Goal: Information Seeking & Learning: Learn about a topic

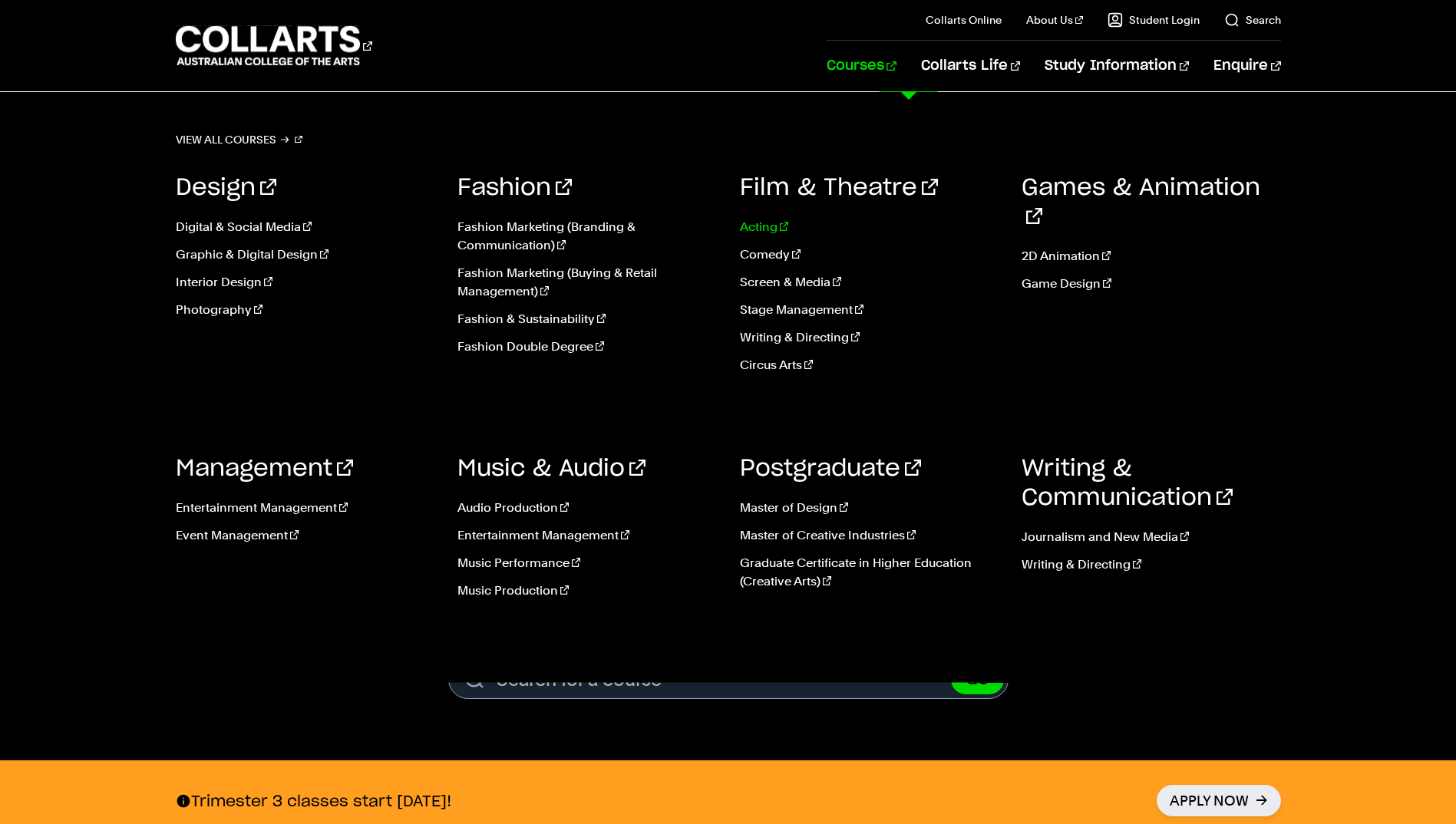
click at [766, 227] on link "Acting" at bounding box center [869, 226] width 259 height 18
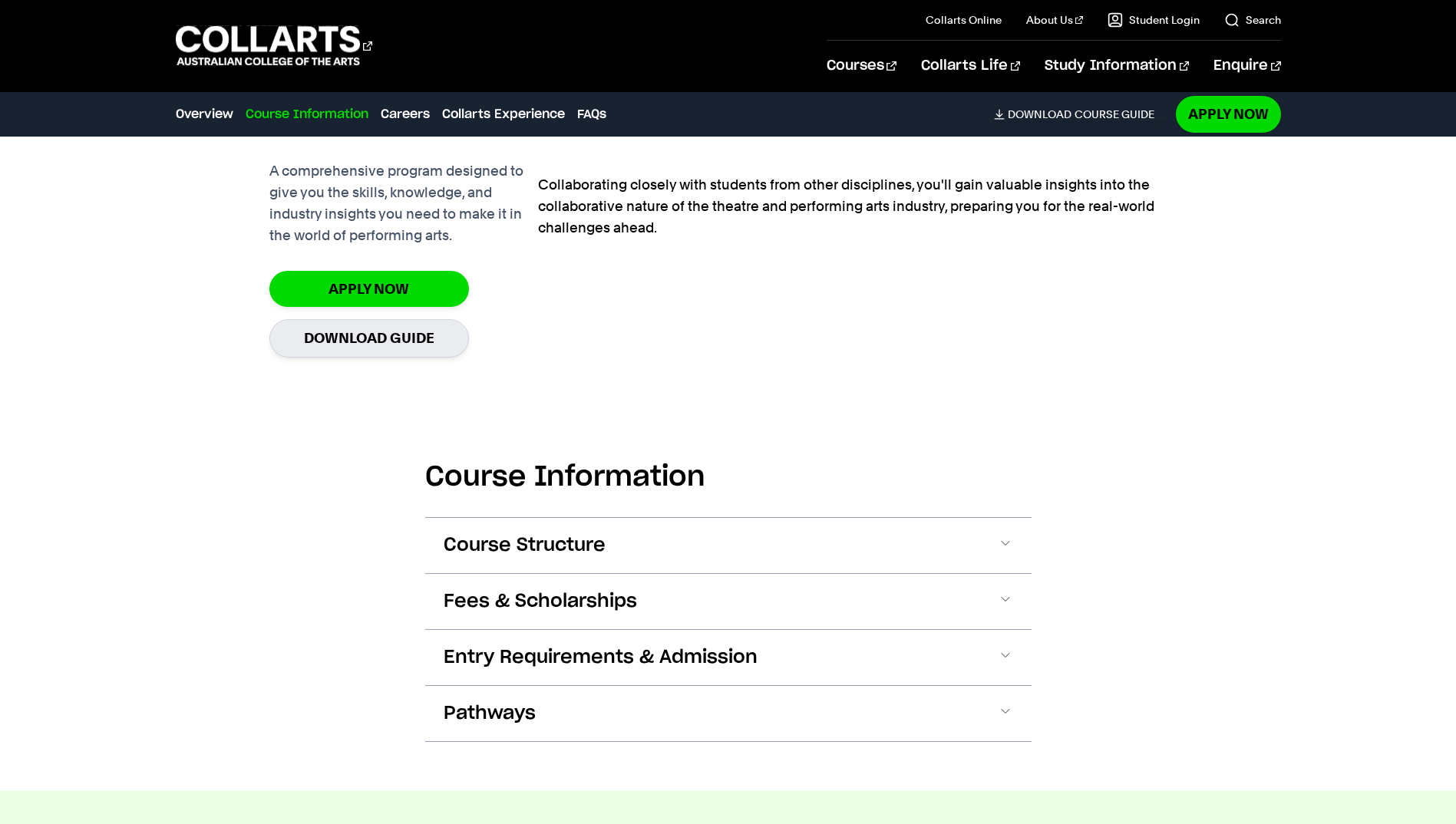
scroll to position [1227, 0]
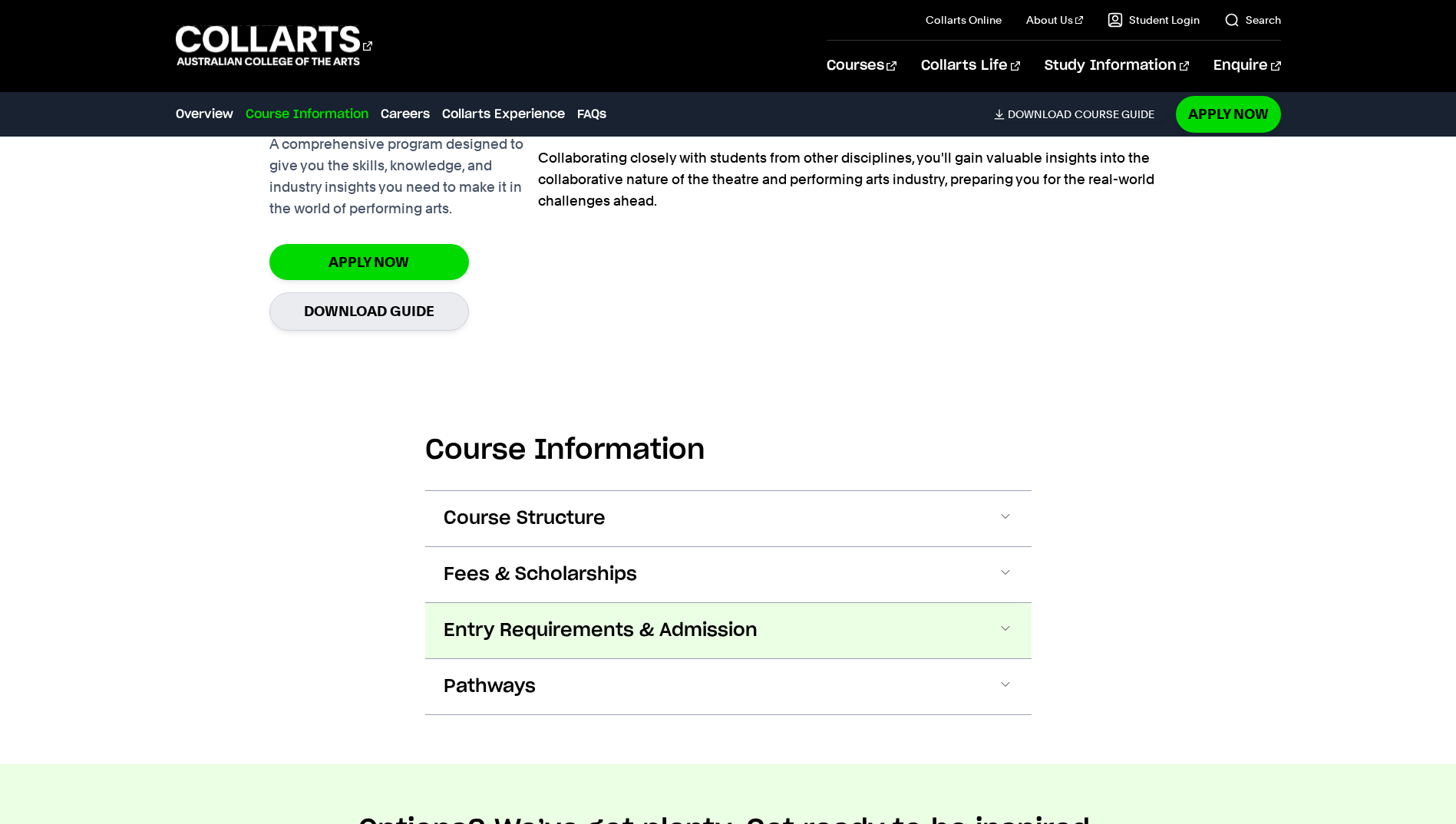
click at [874, 645] on button "Entry Requirements & Admission" at bounding box center [728, 630] width 607 height 55
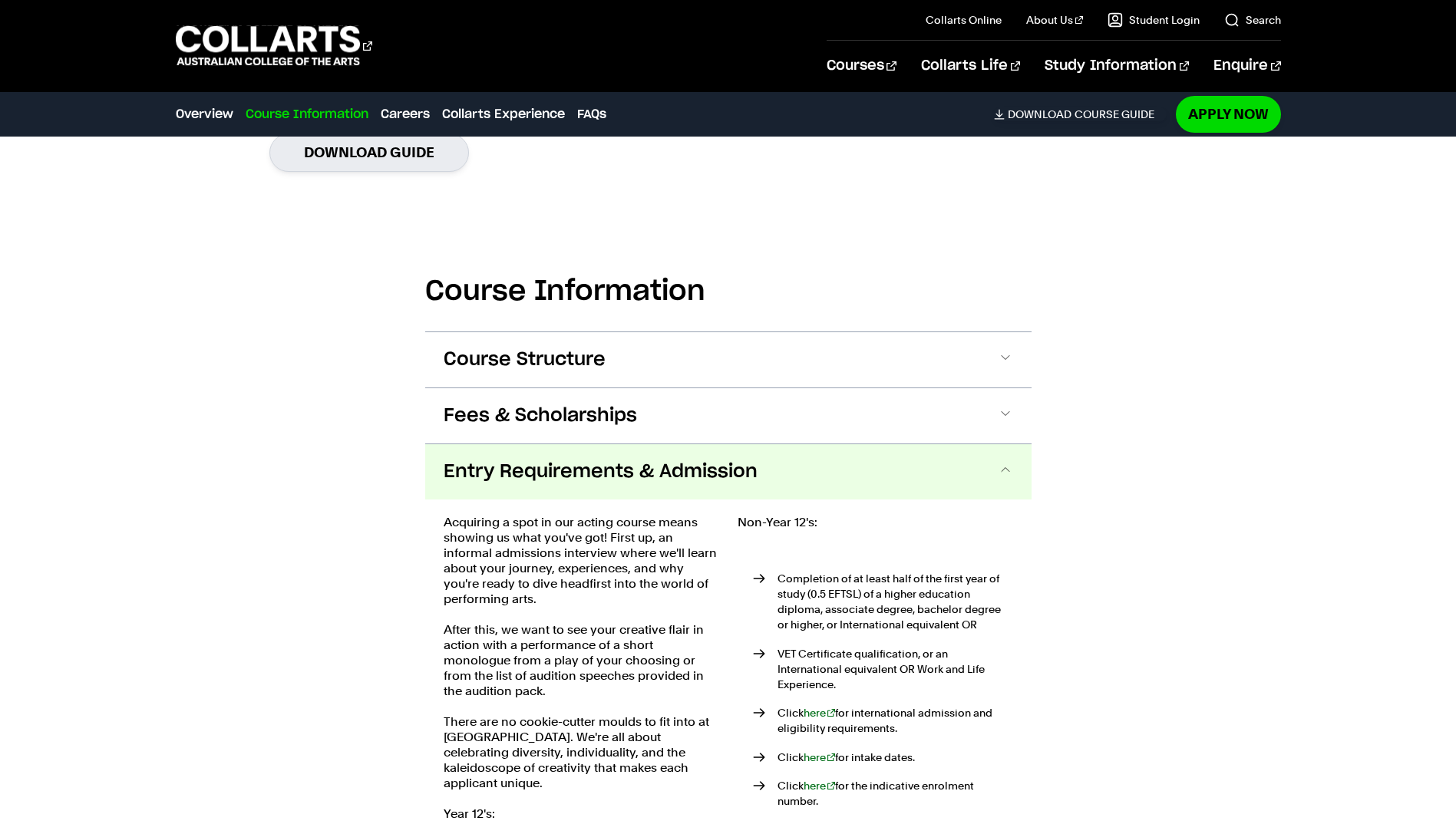
scroll to position [1385, 0]
click at [635, 477] on span "Entry Requirements & Admission" at bounding box center [600, 472] width 313 height 24
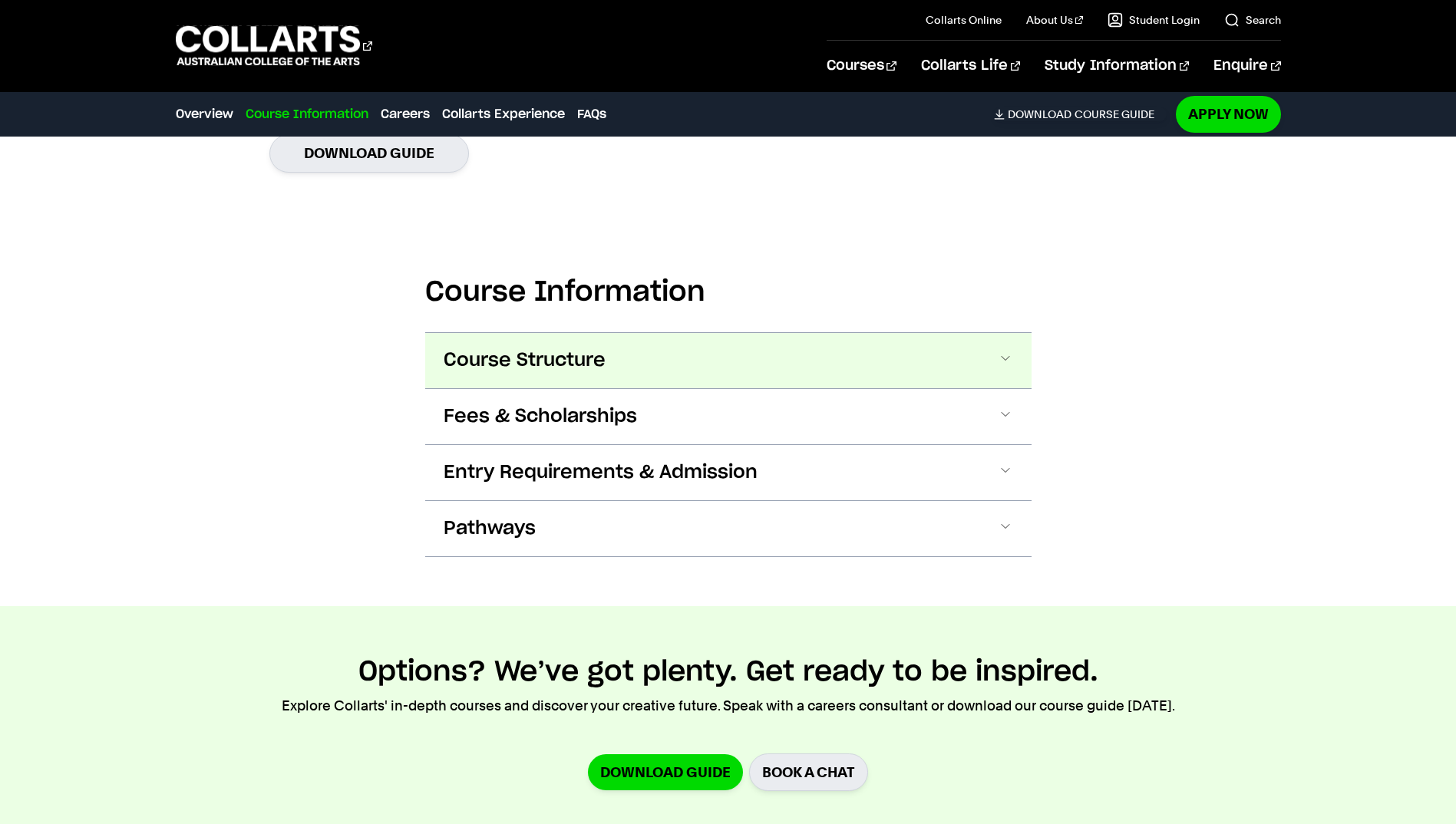
click at [581, 333] on button "Course Structure" at bounding box center [728, 359] width 607 height 55
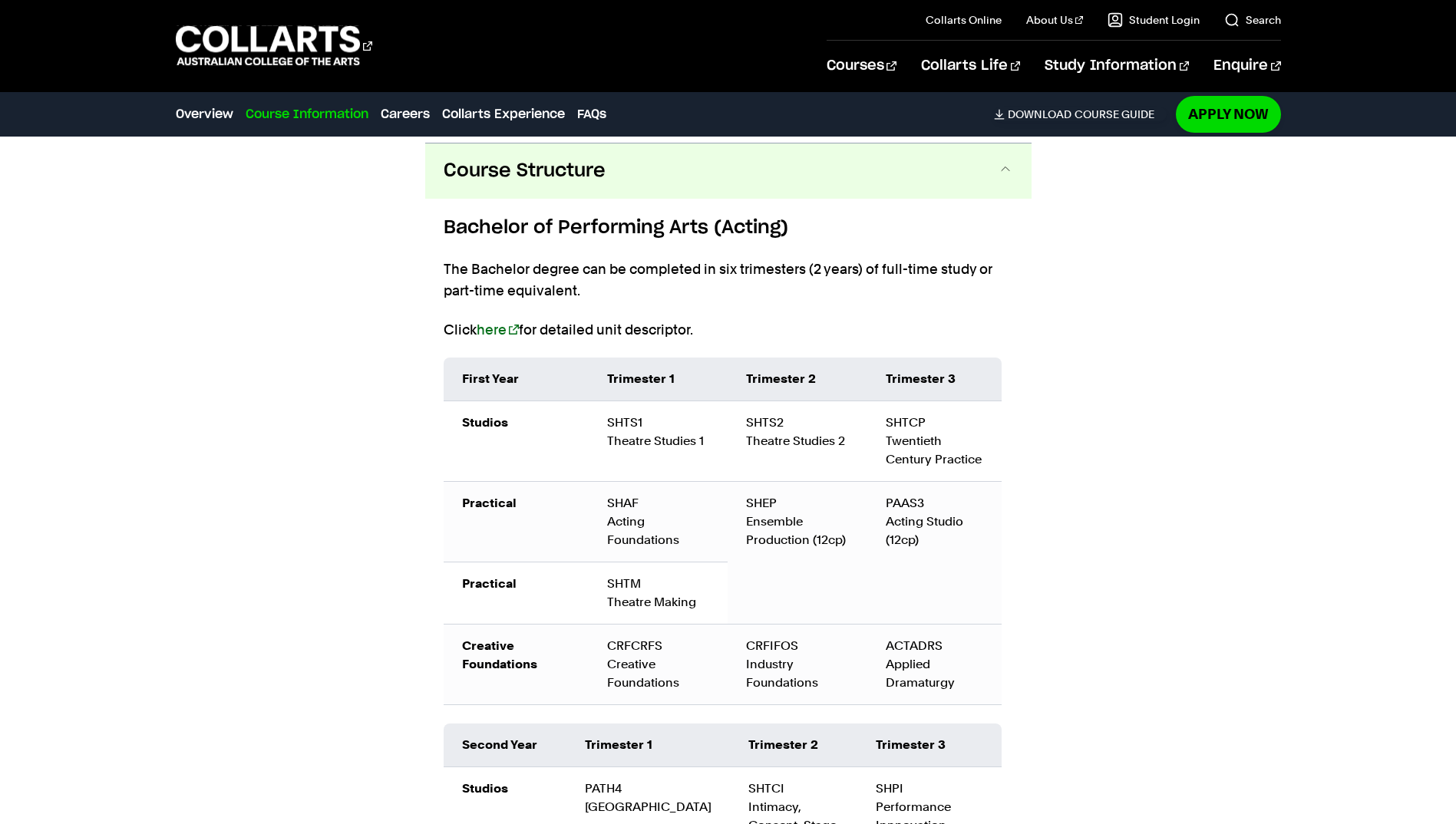
scroll to position [1580, 0]
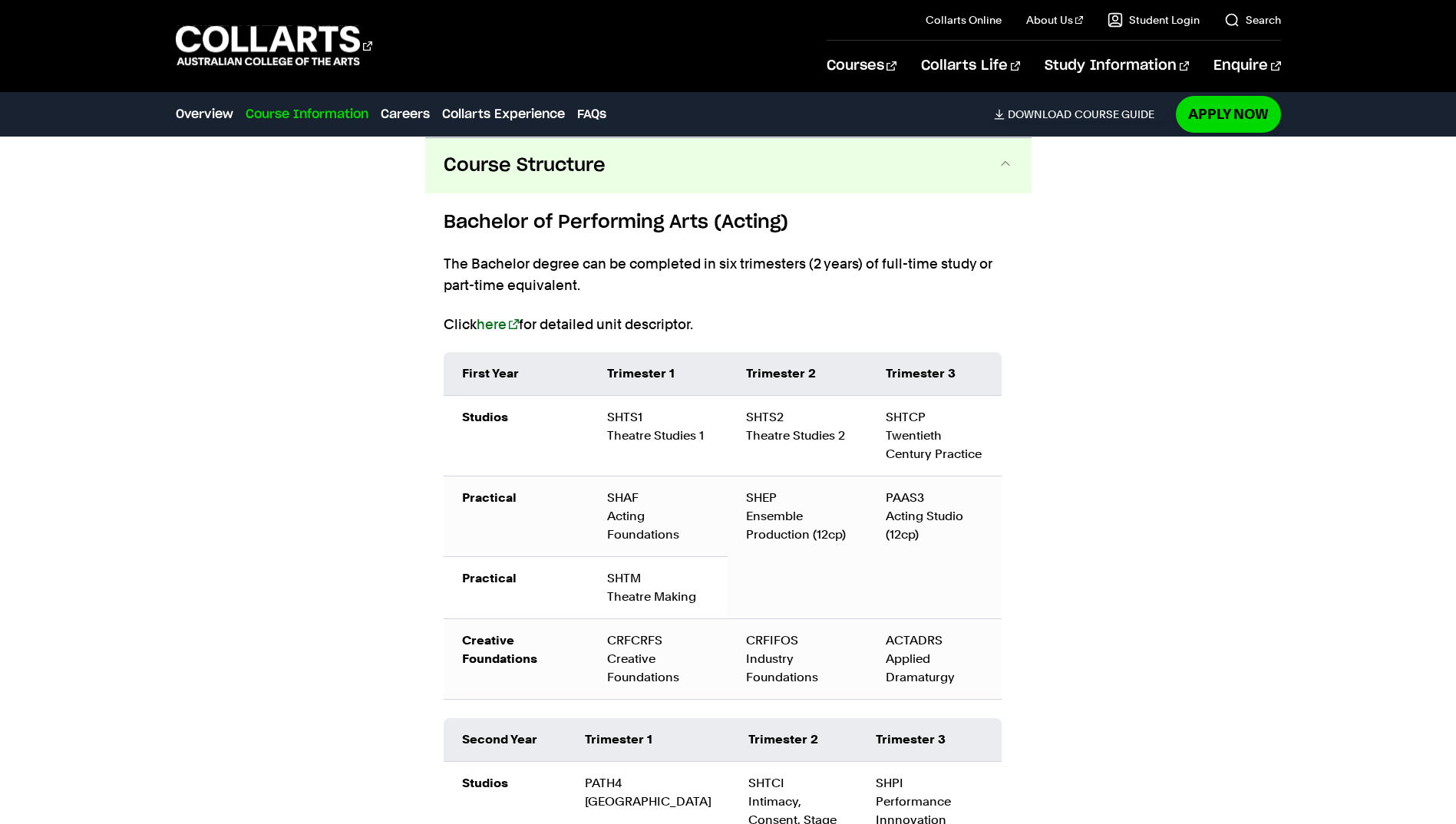
click at [551, 155] on span "Course Structure" at bounding box center [525, 165] width 162 height 24
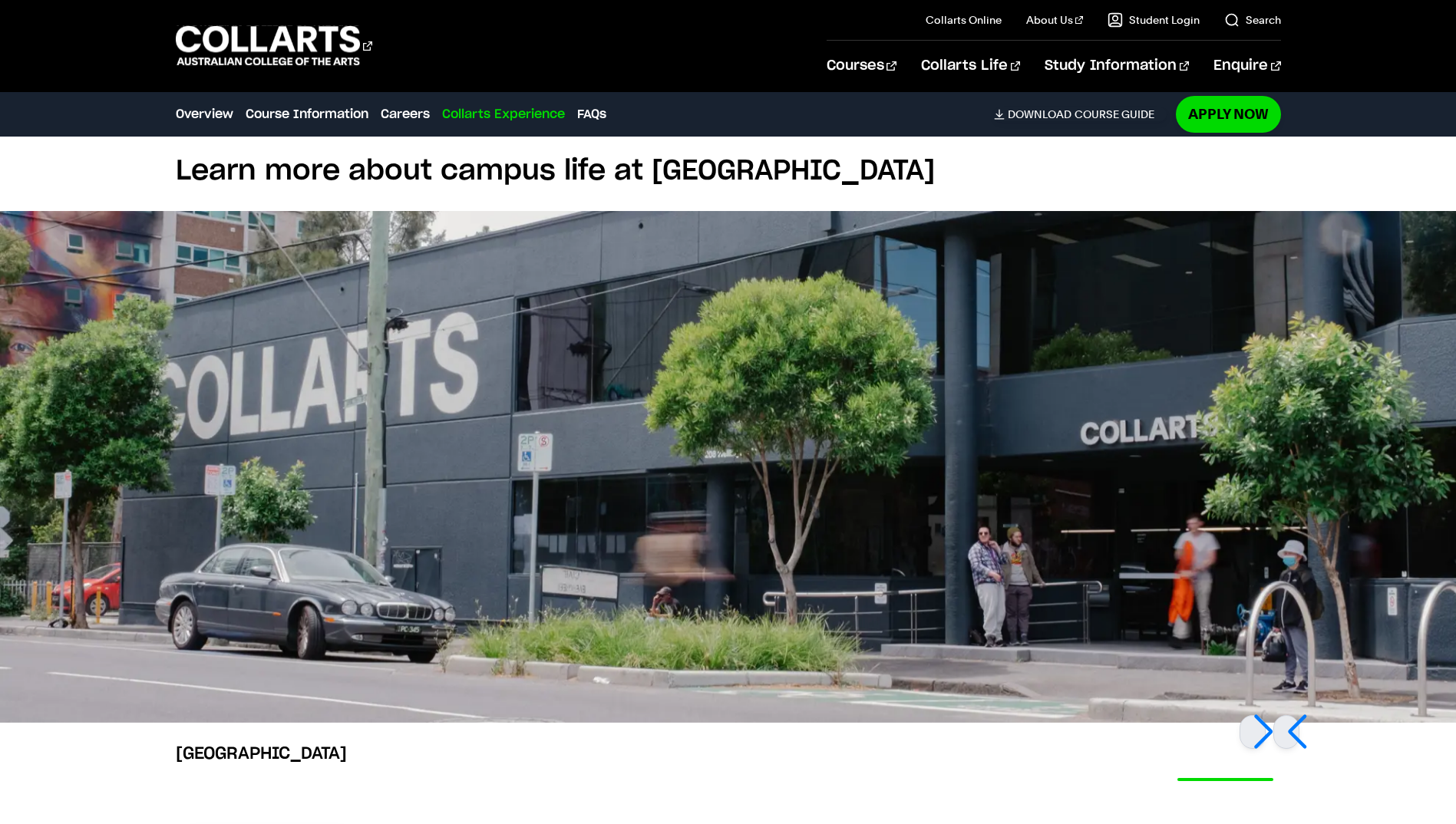
scroll to position [2577, 0]
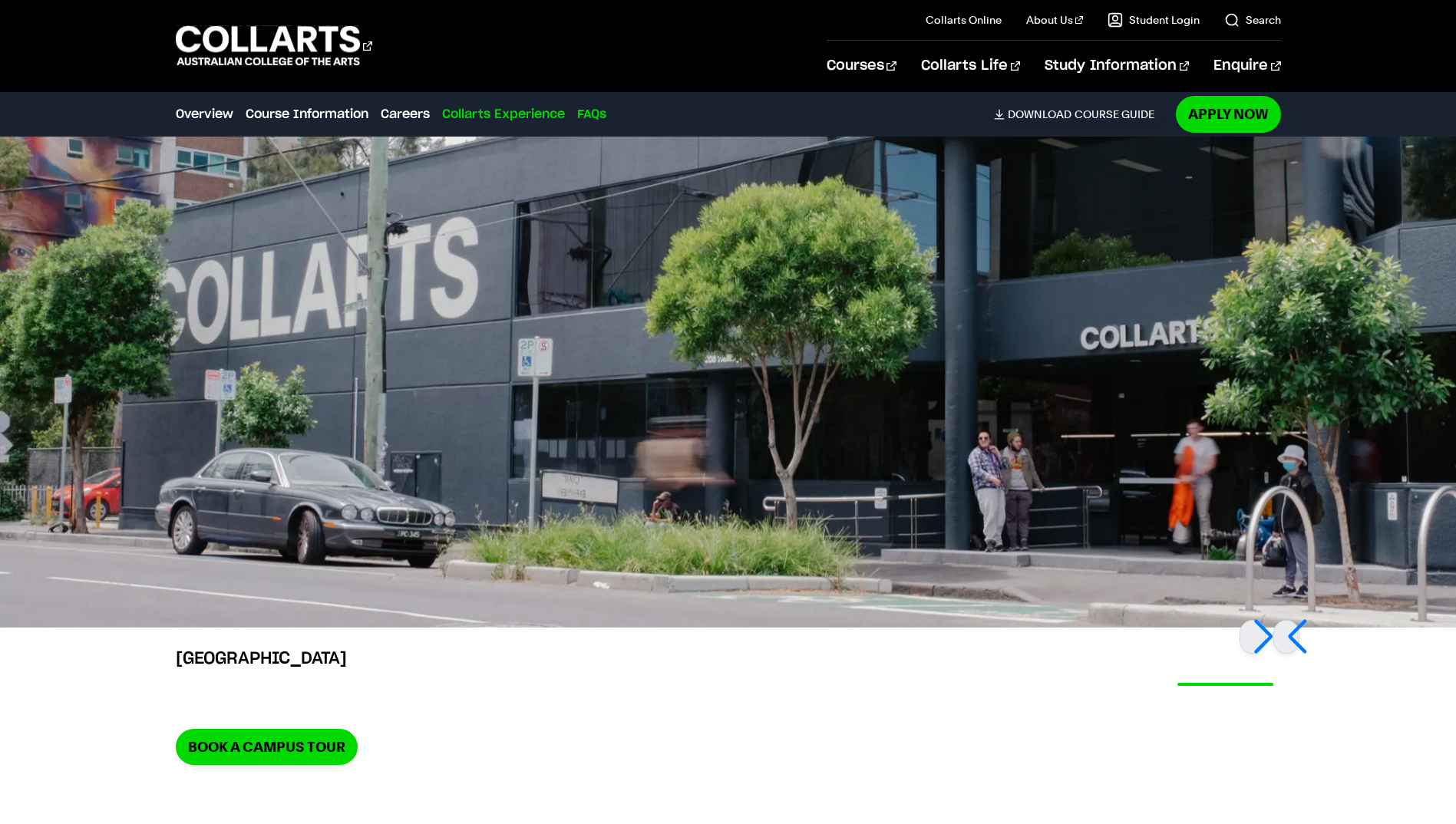
click at [593, 114] on link "FAQs" at bounding box center [591, 114] width 29 height 18
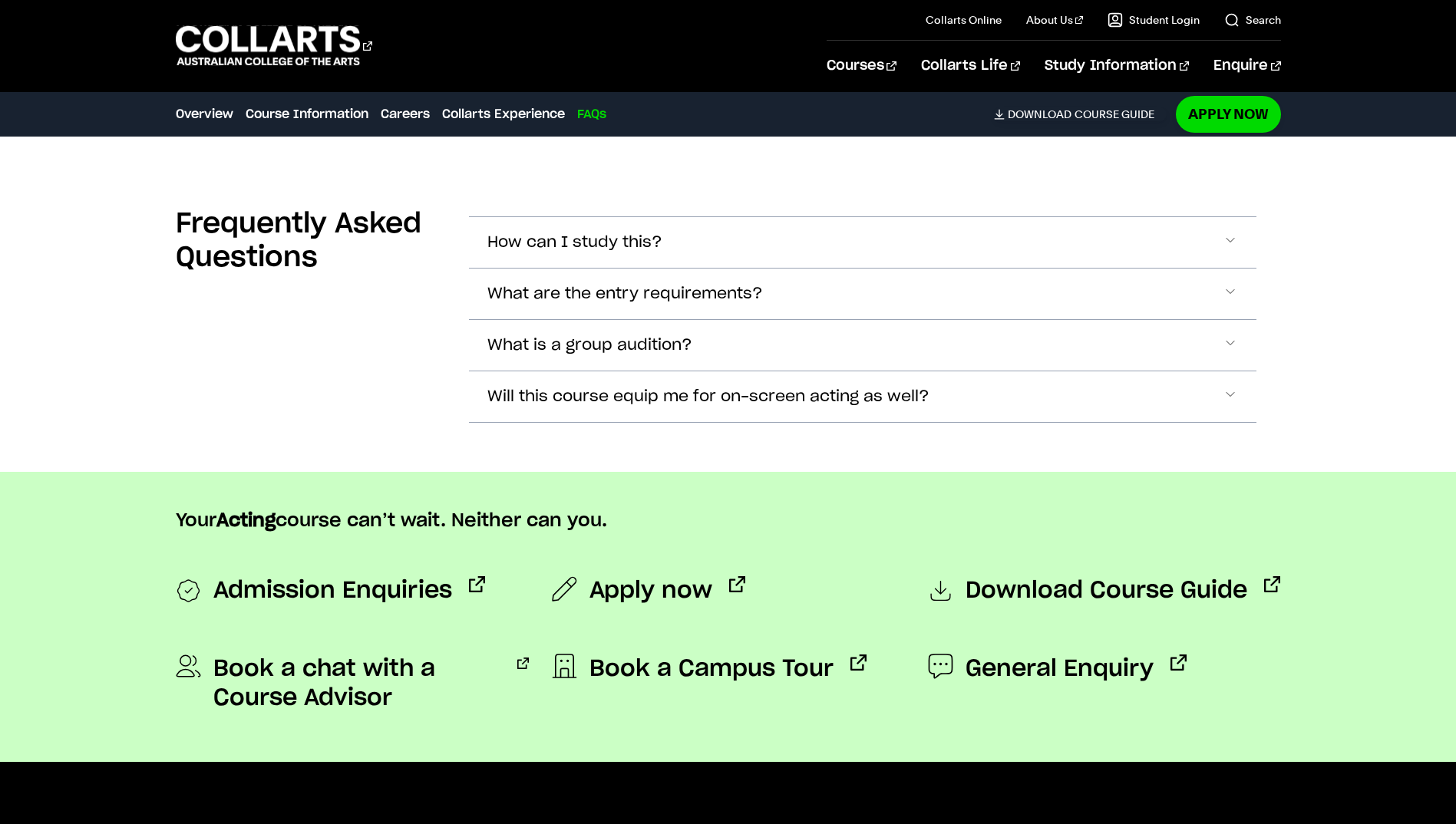
scroll to position [4516, 0]
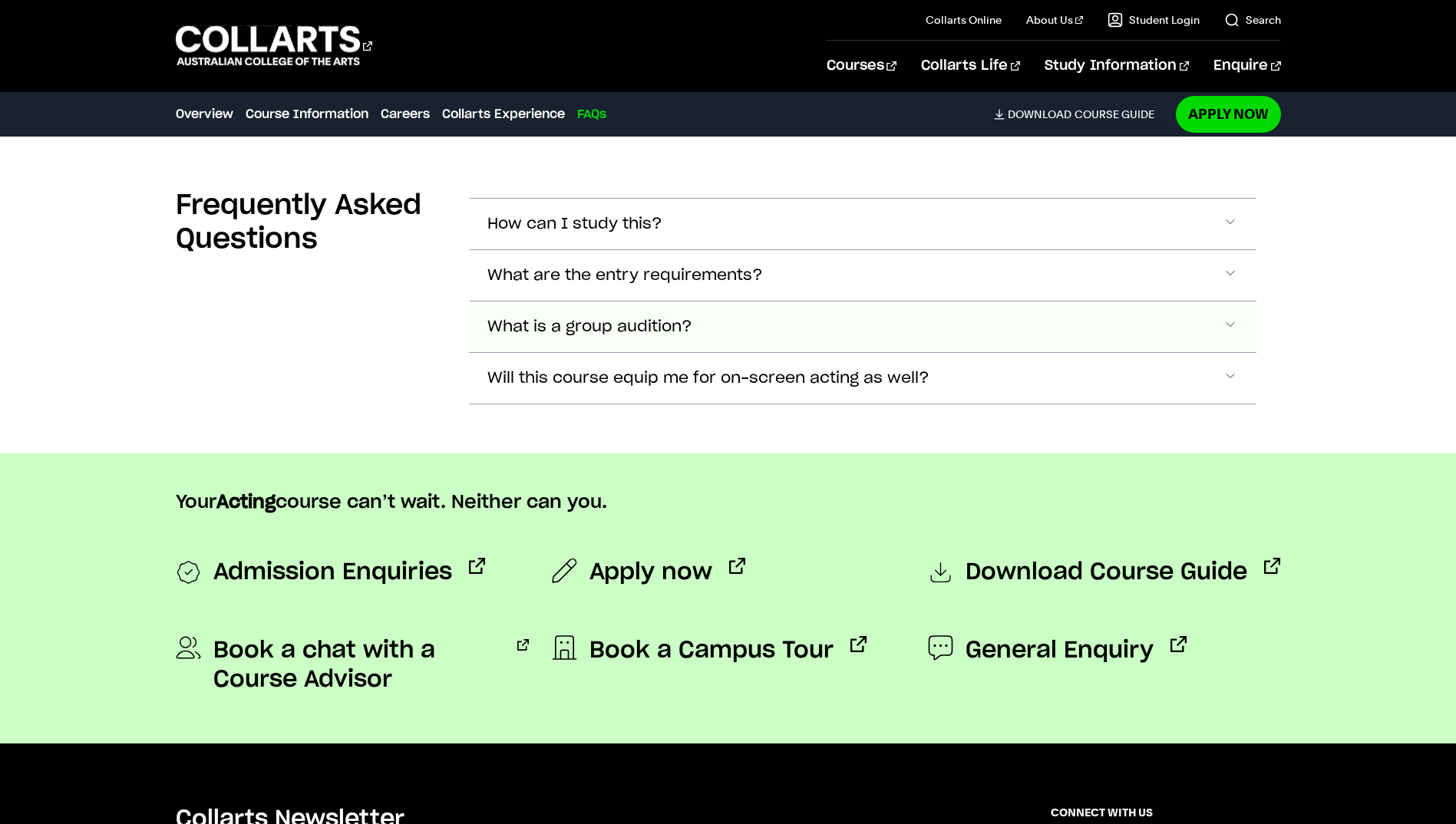
click at [634, 313] on button "What is a group audition?" at bounding box center [862, 327] width 788 height 51
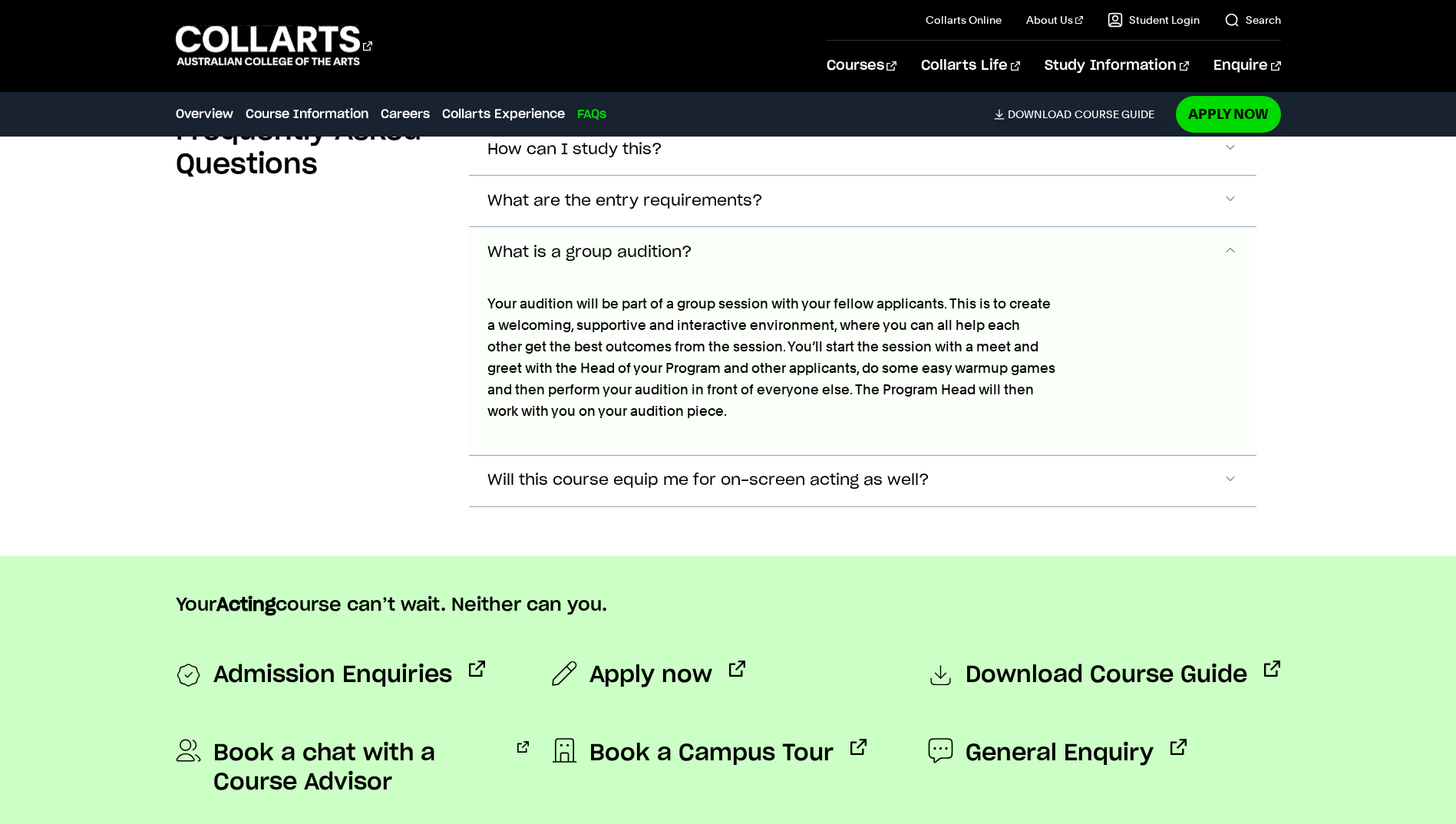
scroll to position [4657, 0]
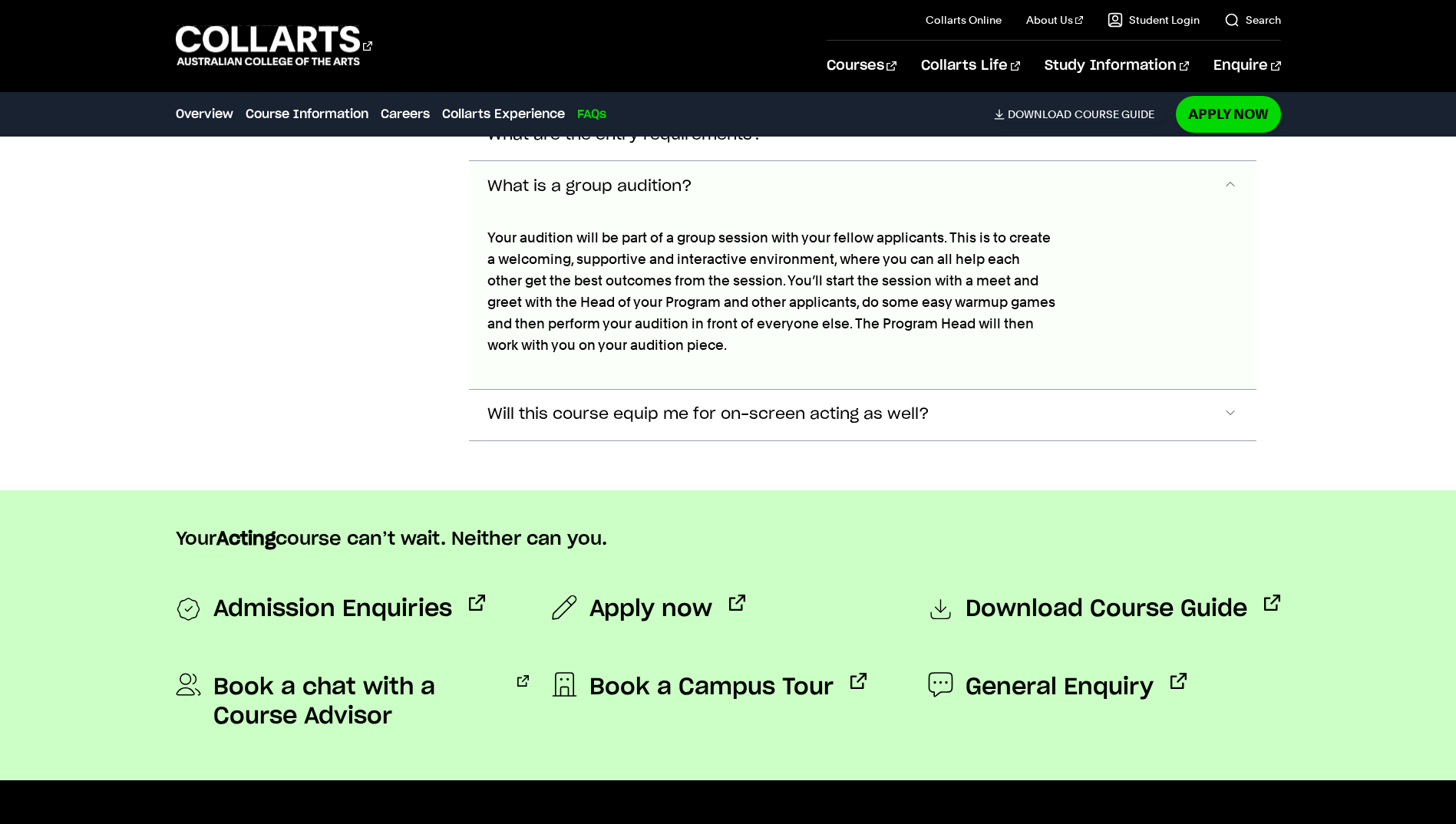
click at [573, 178] on span "What is a group audition?" at bounding box center [589, 187] width 204 height 17
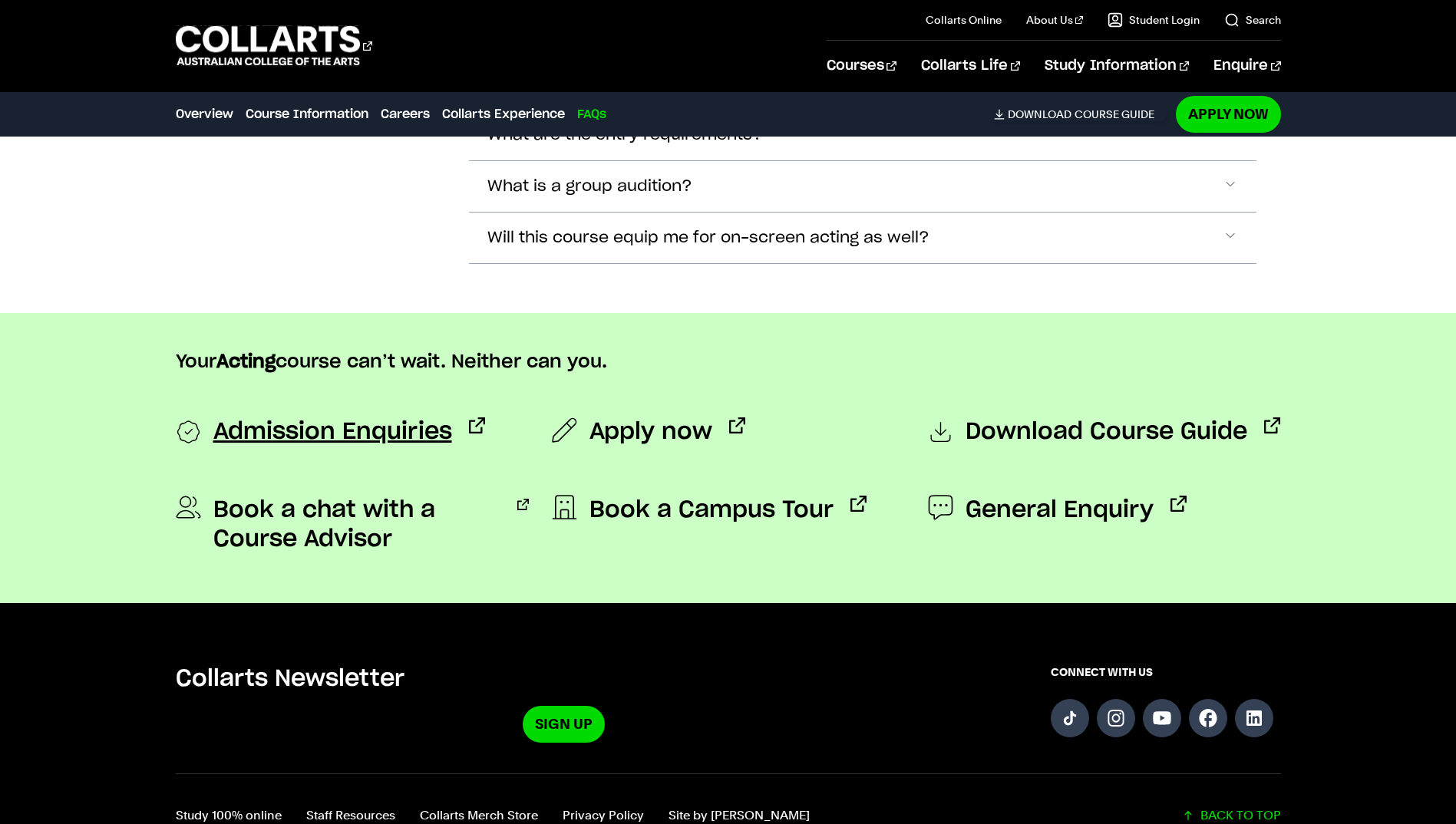
click at [426, 417] on span "Admission Enquiries" at bounding box center [333, 433] width 239 height 31
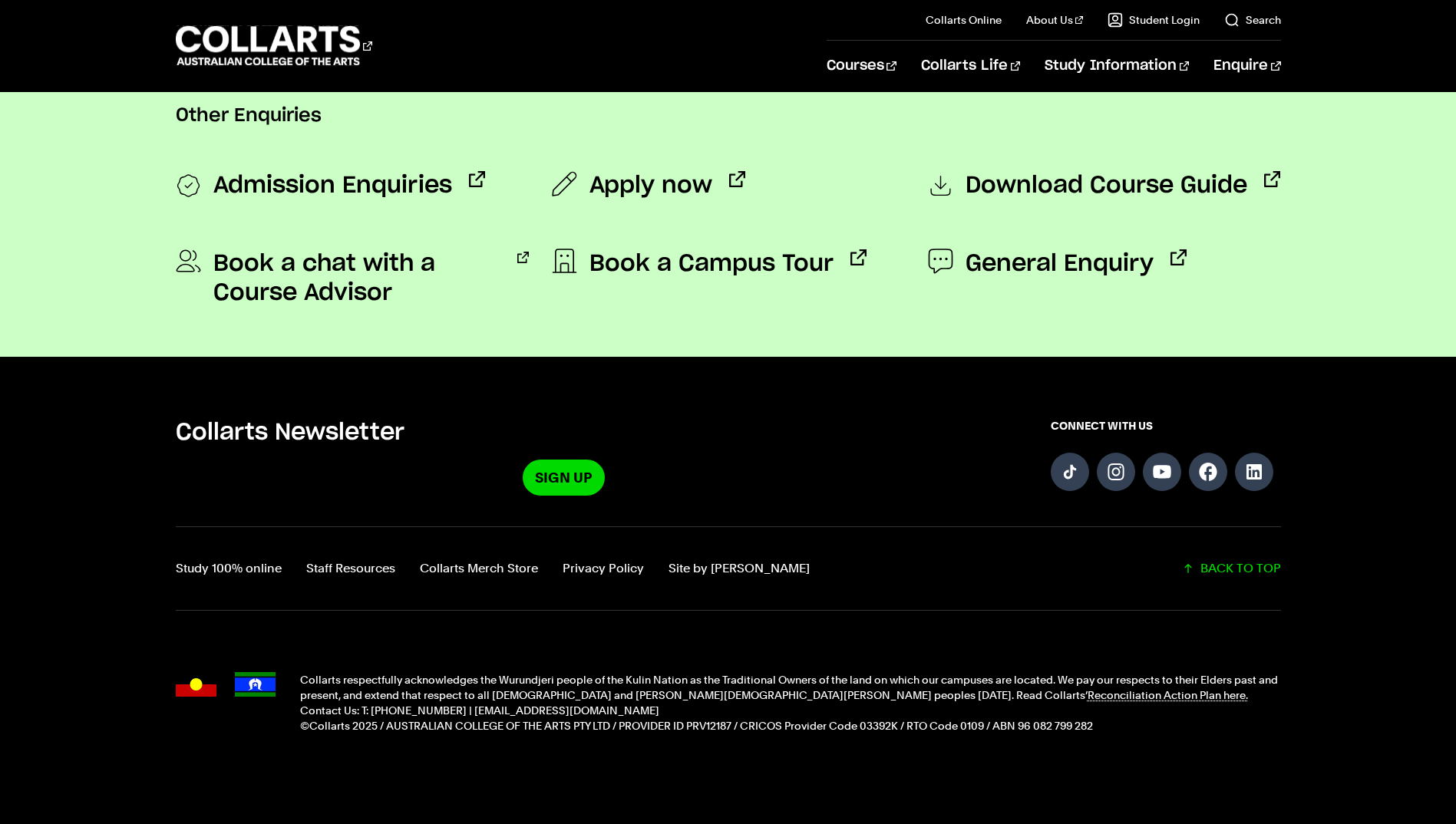
scroll to position [1418, 0]
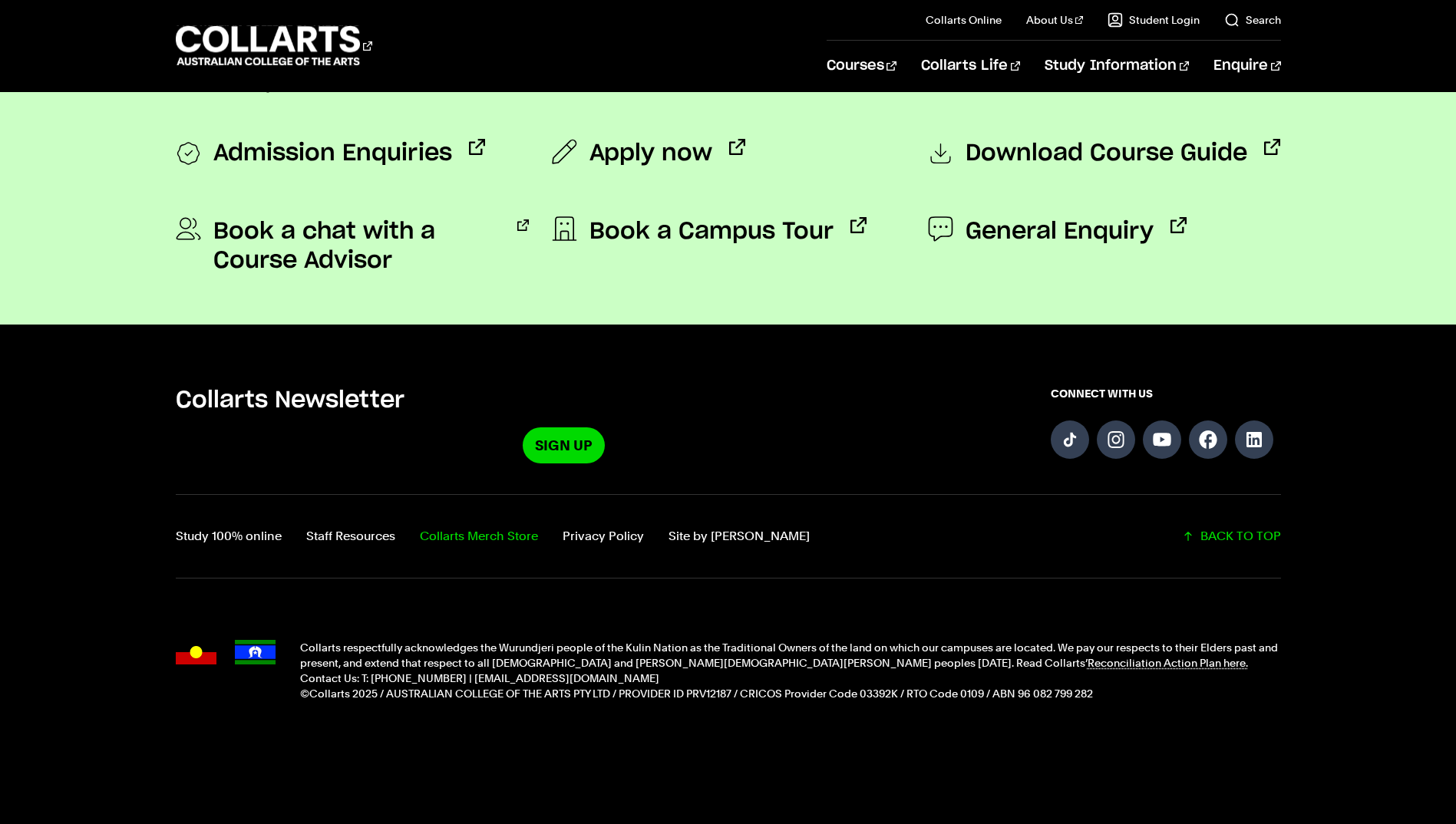
click at [509, 538] on link "Collarts Merch Store" at bounding box center [478, 536] width 119 height 21
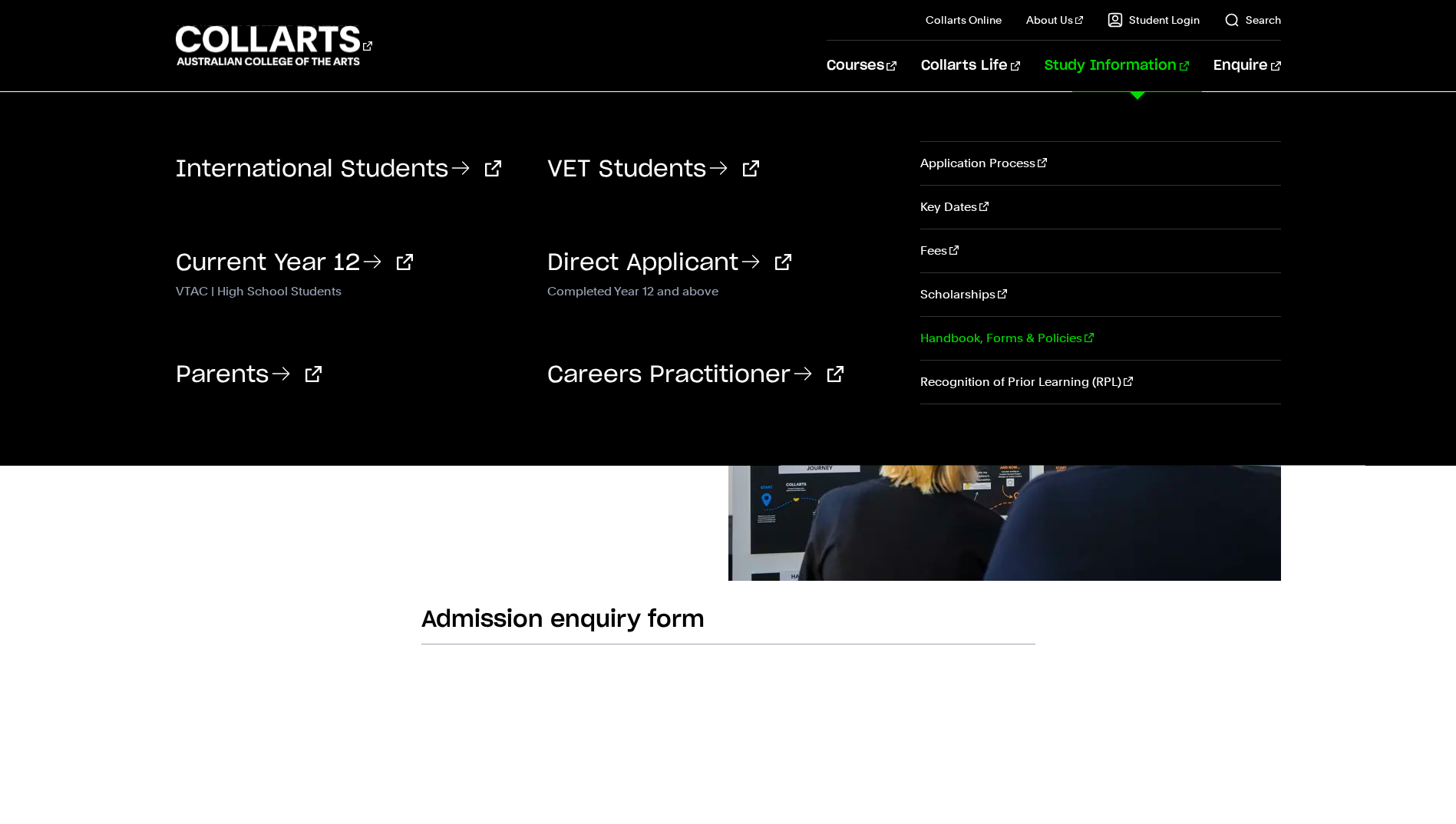
scroll to position [77, 0]
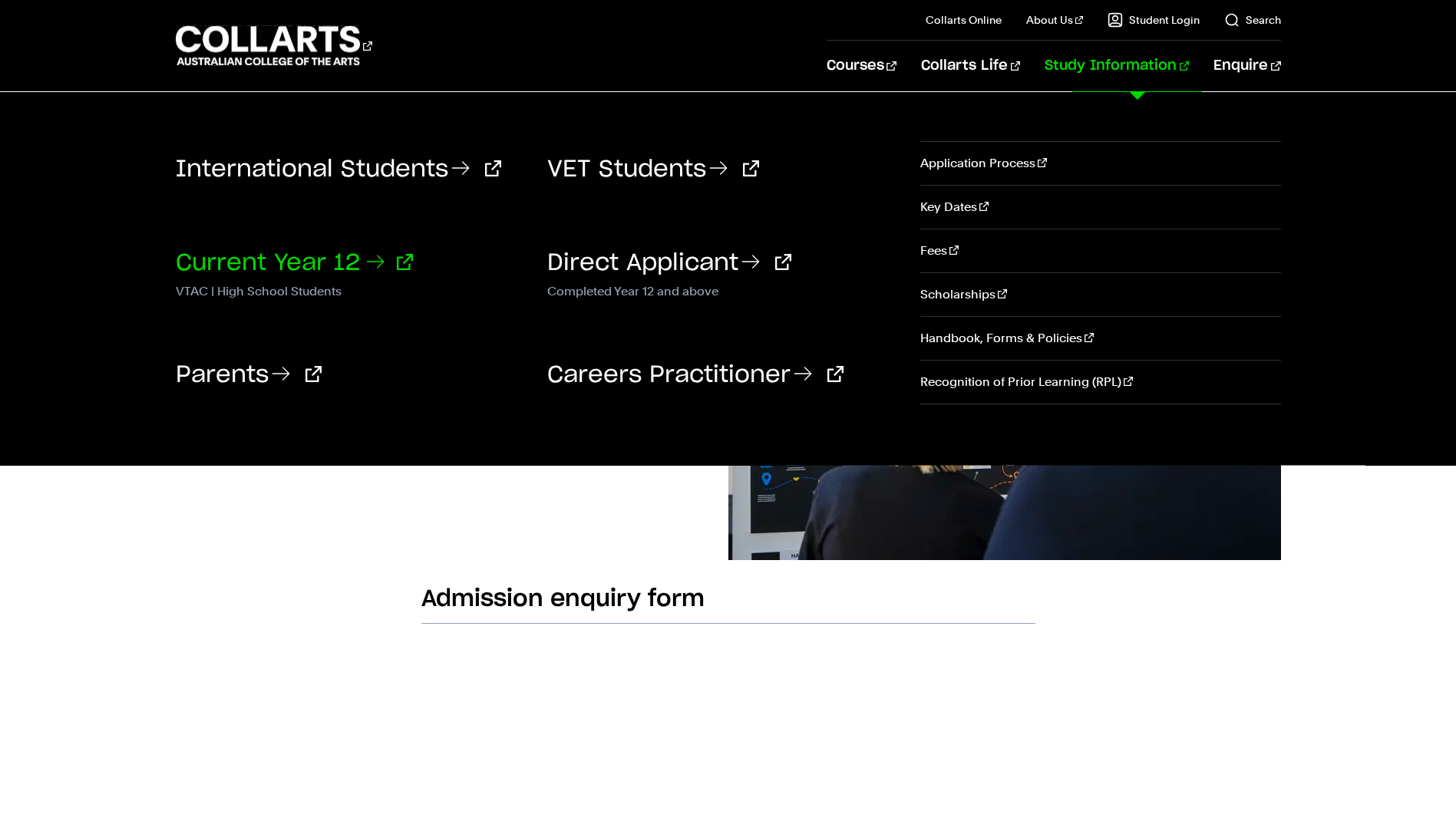
click at [375, 255] on icon at bounding box center [374, 261] width 24 height 24
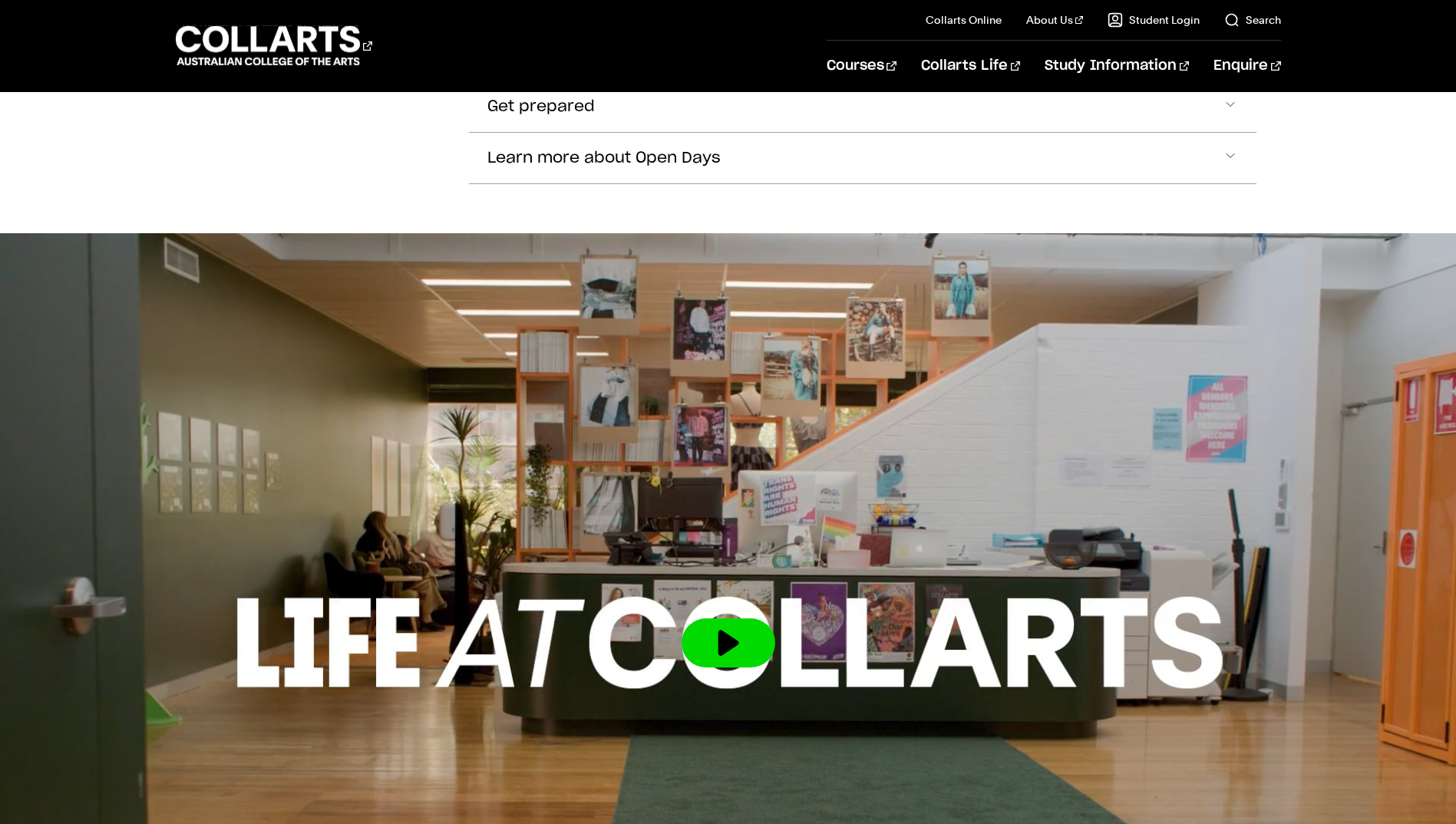
scroll to position [2182, 0]
